Goal: Register for event/course

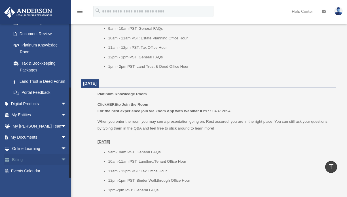
scroll to position [329, 0]
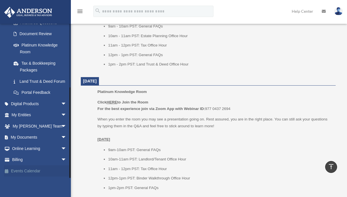
click at [31, 170] on link "Events Calendar" at bounding box center [39, 170] width 71 height 11
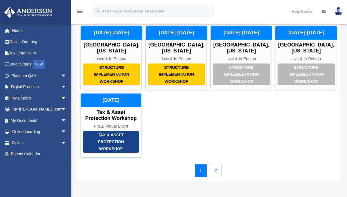
scroll to position [28, 0]
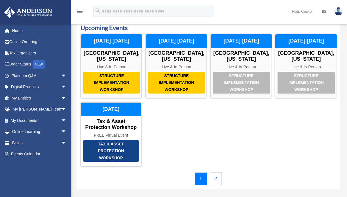
click at [212, 181] on link "2" at bounding box center [216, 178] width 12 height 13
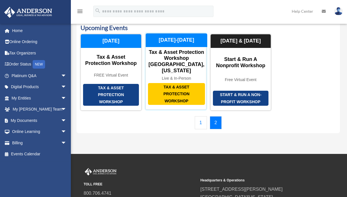
click at [169, 76] on div "Live & In-Person" at bounding box center [176, 78] width 61 height 5
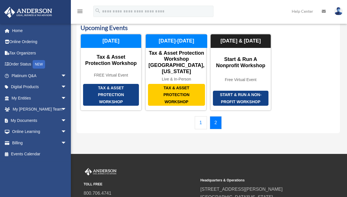
click at [200, 119] on link "1" at bounding box center [201, 122] width 12 height 13
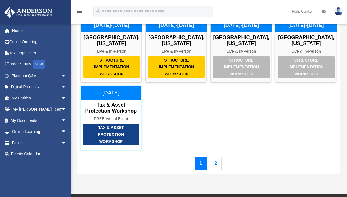
scroll to position [57, 0]
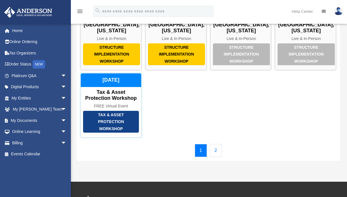
click at [105, 112] on div "Tax & Asset Protection Workshop Tax & Asset Protection Workshop FREE Virtual Ev…" at bounding box center [110, 105] width 61 height 64
